Goal: Information Seeking & Learning: Learn about a topic

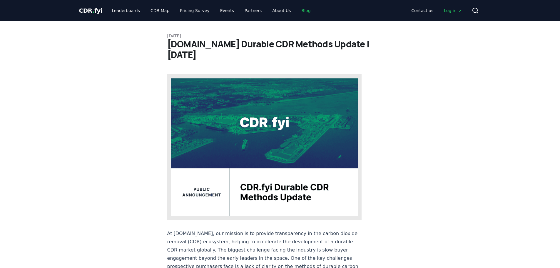
click at [297, 10] on link "Blog" at bounding box center [306, 10] width 19 height 11
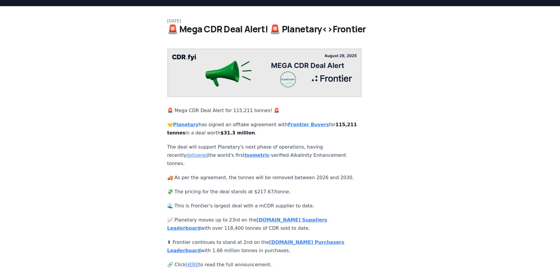
scroll to position [29, 0]
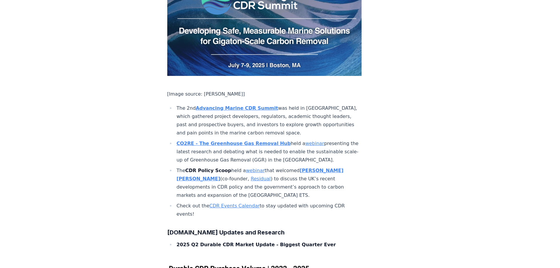
scroll to position [3293, 0]
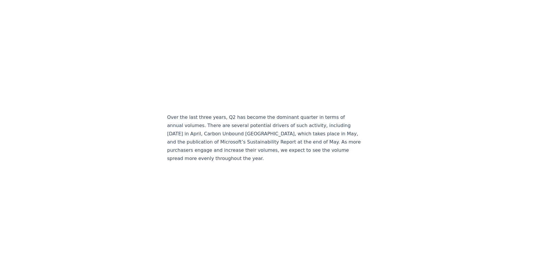
scroll to position [1147, 0]
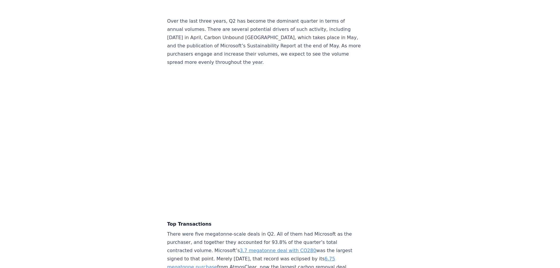
scroll to position [1136, 0]
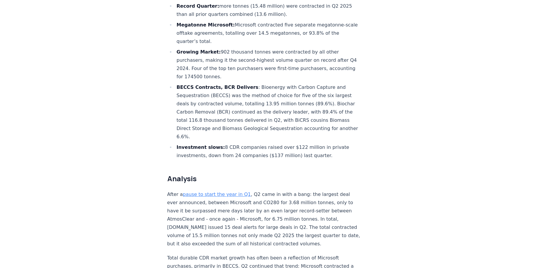
scroll to position [206, 0]
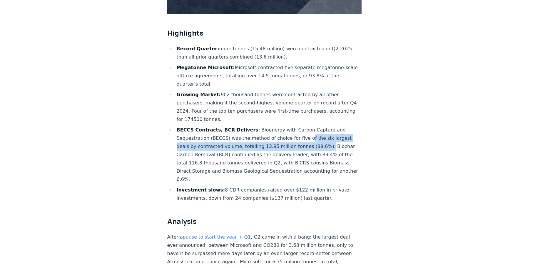
drag, startPoint x: 301, startPoint y: 119, endPoint x: 318, endPoint y: 130, distance: 19.9
click at [318, 130] on li "BECCS Contracts, BCR Delivers : Bioenergy with Carbon Capture and Sequestration…" at bounding box center [268, 155] width 187 height 58
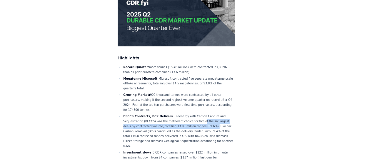
scroll to position [176, 0]
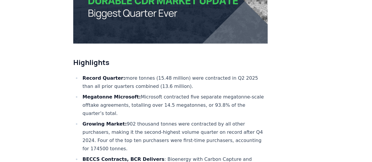
click at [123, 74] on li "Record Quarter: more tonnes (15.48 million) were contracted in Q2 2025 than all…" at bounding box center [174, 82] width 187 height 16
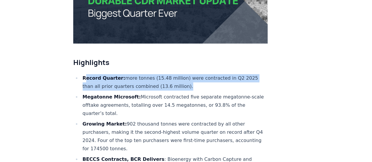
drag, startPoint x: 84, startPoint y: 59, endPoint x: 192, endPoint y: 64, distance: 107.7
click at [192, 74] on li "Record Quarter: more tonnes (15.48 million) were contracted in Q2 2025 than all…" at bounding box center [174, 82] width 187 height 16
click at [114, 74] on li "Record Quarter: more tonnes (15.48 million) were contracted in Q2 2025 than all…" at bounding box center [174, 82] width 187 height 16
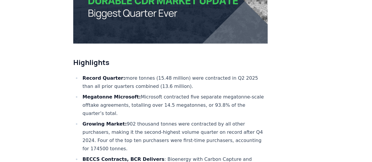
drag, startPoint x: 82, startPoint y: 55, endPoint x: 83, endPoint y: 49, distance: 6.2
click at [82, 74] on li "Record Quarter: more tonnes (15.48 million) were contracted in Q2 2025 than all…" at bounding box center [174, 82] width 187 height 16
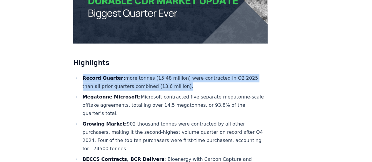
drag, startPoint x: 82, startPoint y: 58, endPoint x: 191, endPoint y: 68, distance: 108.7
click at [191, 74] on li "Record Quarter: more tonnes (15.48 million) were contracted in Q2 2025 than all…" at bounding box center [174, 82] width 187 height 16
copy li "Record Quarter: more tonnes (15.48 million) were contracted in Q2 2025 than all…"
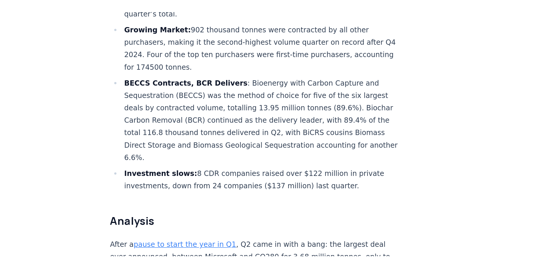
scroll to position [294, 0]
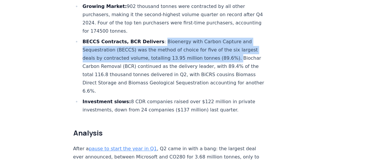
drag, startPoint x: 154, startPoint y: 23, endPoint x: 226, endPoint y: 43, distance: 74.8
click at [226, 43] on li "BECCS Contracts, BCR Delivers : Bioenergy with Carbon Capture and Sequestration…" at bounding box center [174, 67] width 187 height 58
copy li "Bioenergy with Carbon Capture and Sequestration (BECCS) was the method of choic…"
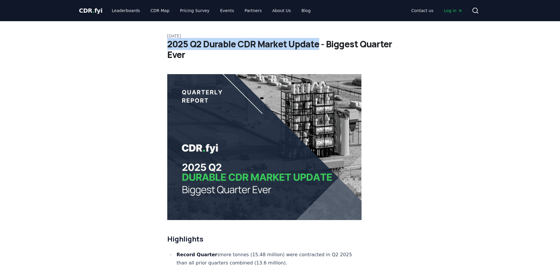
drag, startPoint x: 169, startPoint y: 43, endPoint x: 317, endPoint y: 48, distance: 148.6
click at [317, 48] on h1 "2025 Q2 Durable CDR Market Update - Biggest Quarter Ever" at bounding box center [280, 49] width 226 height 21
copy h1 "2025 Q2 Durable CDR Market Update"
